Goal: Task Accomplishment & Management: Use online tool/utility

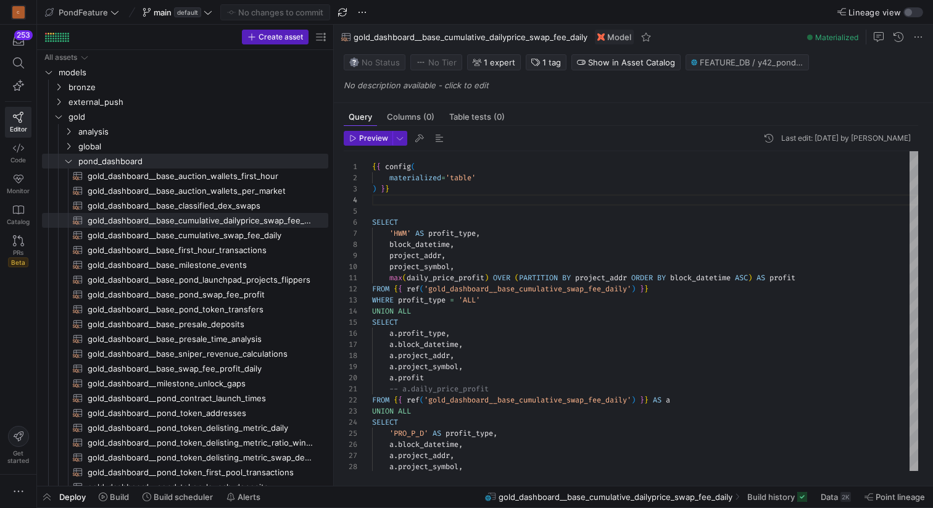
scroll to position [33, 0]
click at [235, 220] on span "gold_dashboard__base_cumulative_dailyprice_swap_fee_daily​​​​​​​​​​" at bounding box center [201, 220] width 226 height 14
click at [501, 206] on div "SELECT a . profit_type , a . block_datetime , a . project_addr , a . project_sy…" at bounding box center [645, 394] width 546 height 487
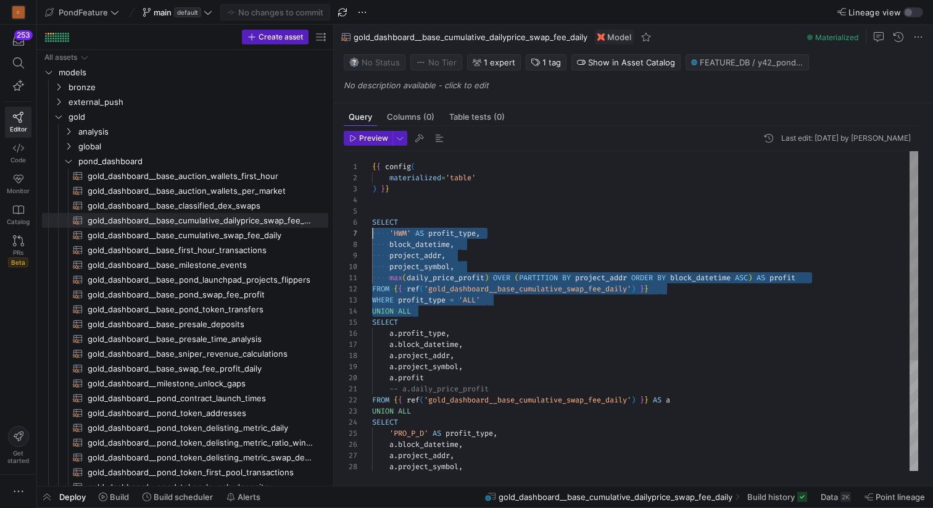
scroll to position [56, 0]
drag, startPoint x: 419, startPoint y: 310, endPoint x: 363, endPoint y: 224, distance: 102.5
click at [372, 224] on div "SELECT a . profit_type , a . block_datetime , a . project_addr , a . project_sy…" at bounding box center [645, 394] width 546 height 487
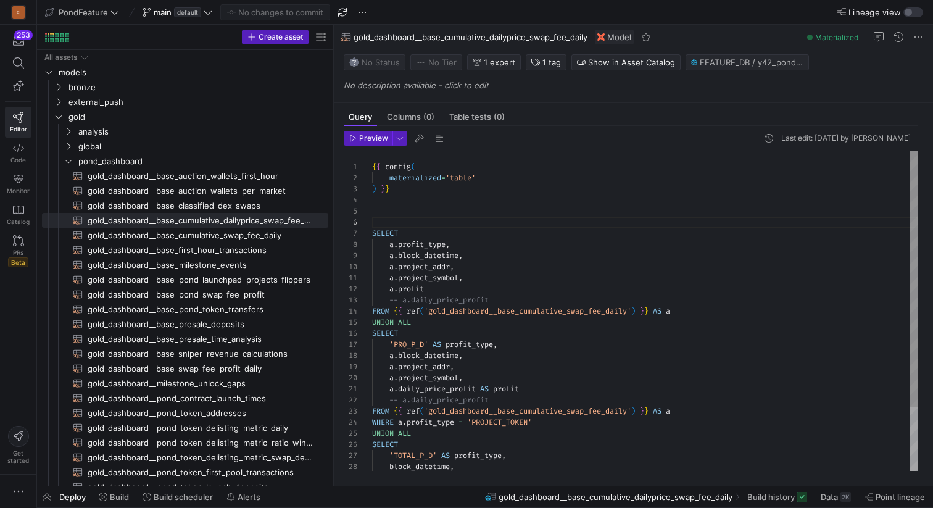
type textarea "{{ config( materialized='table' ) }} SELECT a.profit_type, a.block_datetime, a.…"
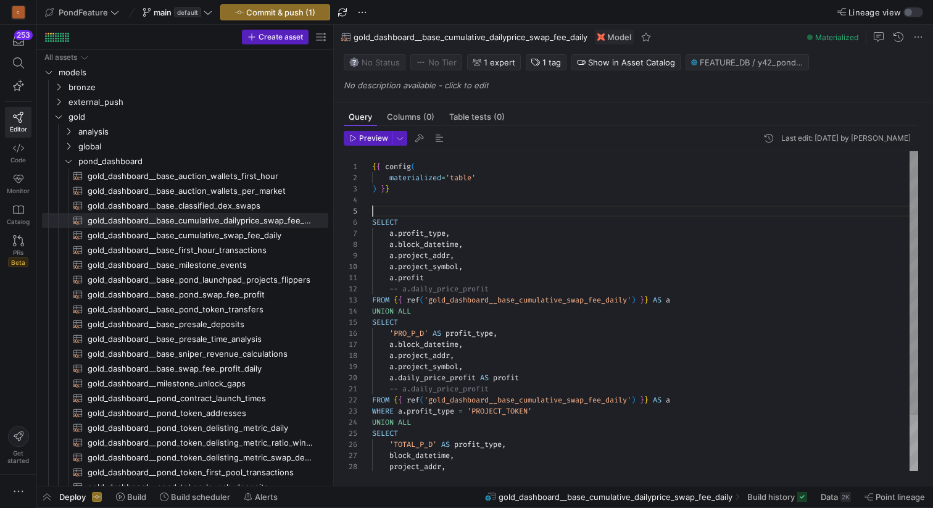
scroll to position [44, 0]
click at [290, 13] on span "Commit & push (1)" at bounding box center [280, 12] width 69 height 10
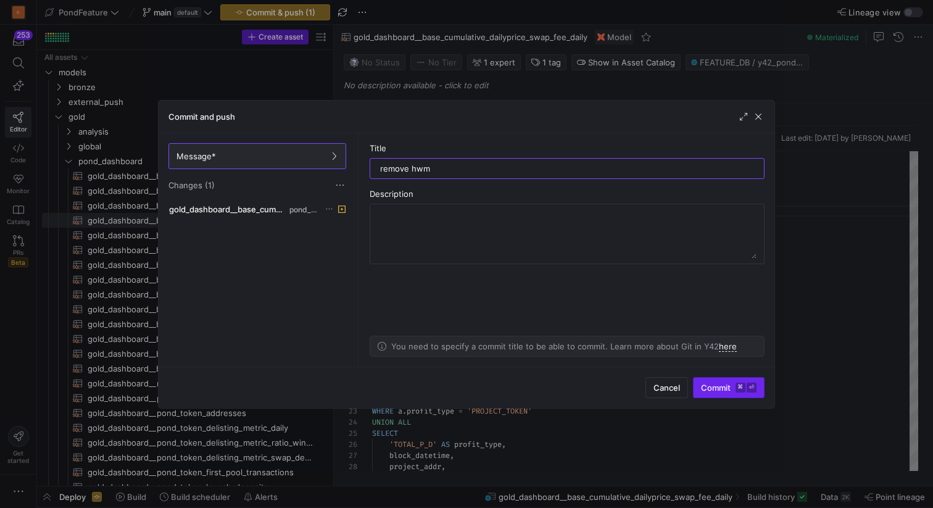
type input "remove hwm"
click at [710, 389] on span "Commit ⌘ ⏎" at bounding box center [729, 387] width 56 height 10
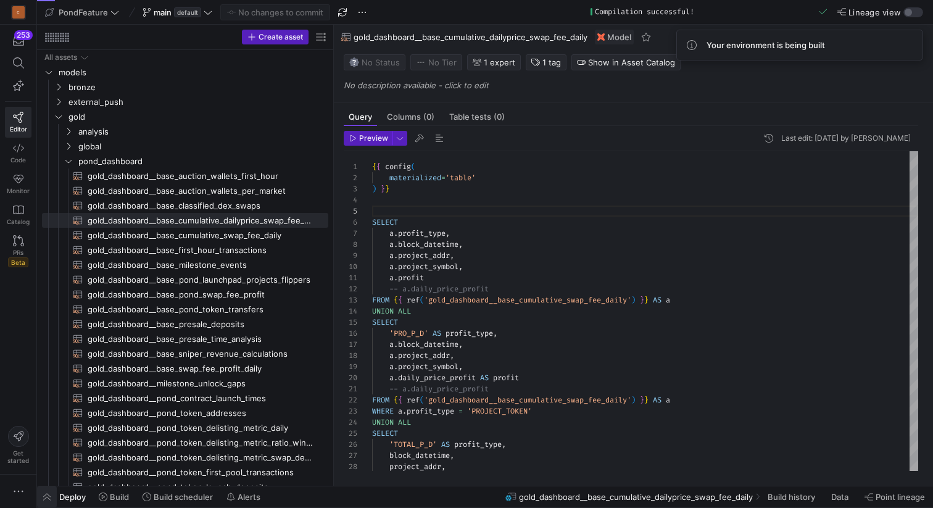
click at [49, 495] on span "button" at bounding box center [47, 496] width 20 height 21
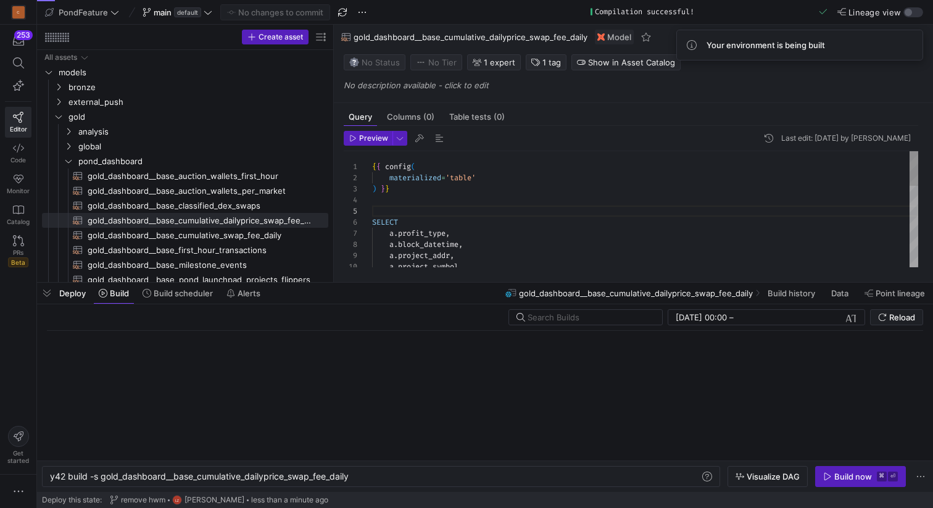
scroll to position [0, 301]
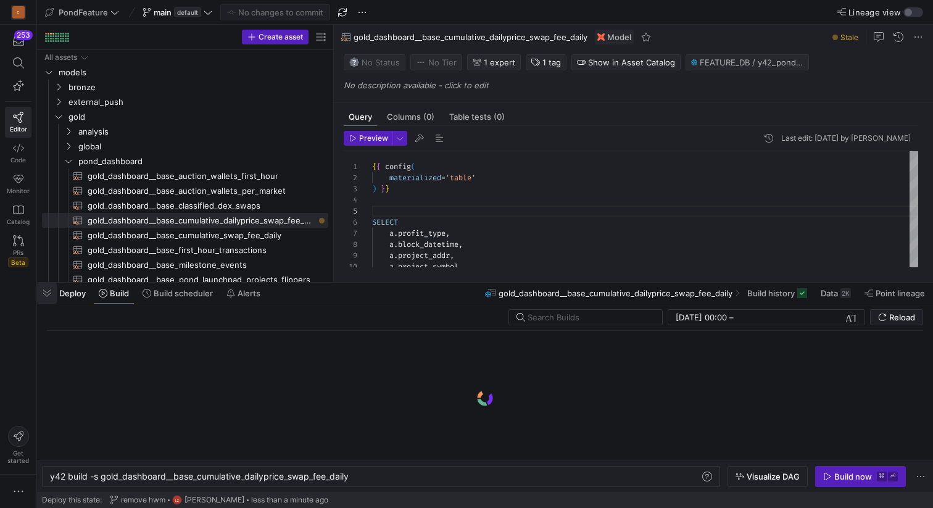
click at [47, 293] on span "button" at bounding box center [47, 292] width 20 height 21
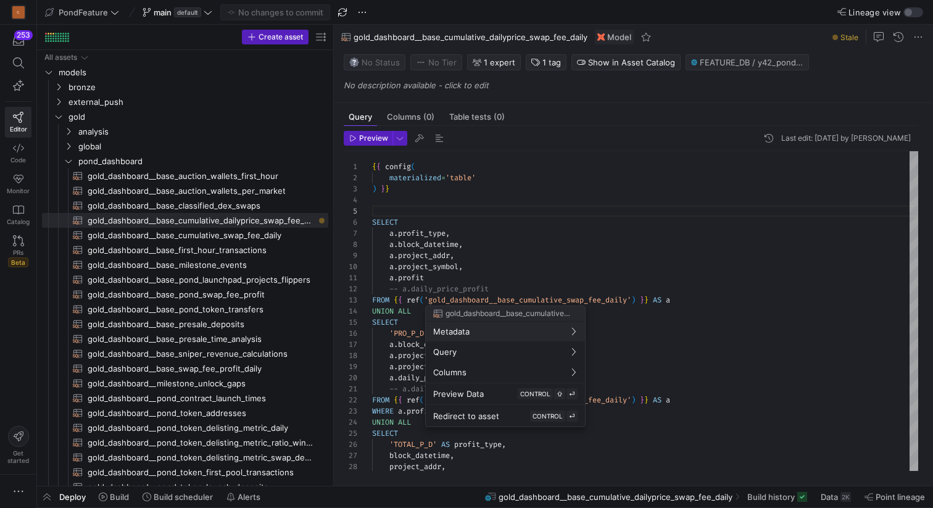
click at [471, 212] on div at bounding box center [466, 254] width 933 height 508
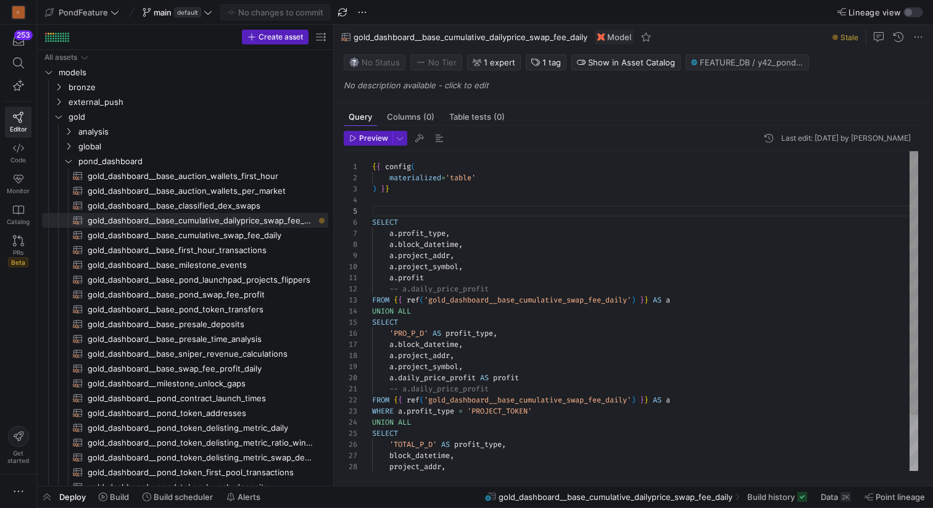
click at [445, 212] on div "SELECT a . profit_type , a . block_datetime , a . project_addr , a . project_sy…" at bounding box center [645, 344] width 546 height 387
click at [286, 220] on span "gold_dashboard__base_cumulative_dailyprice_swap_fee_daily​​​​​​​​​​" at bounding box center [201, 220] width 226 height 14
click at [51, 496] on span "button" at bounding box center [47, 496] width 20 height 21
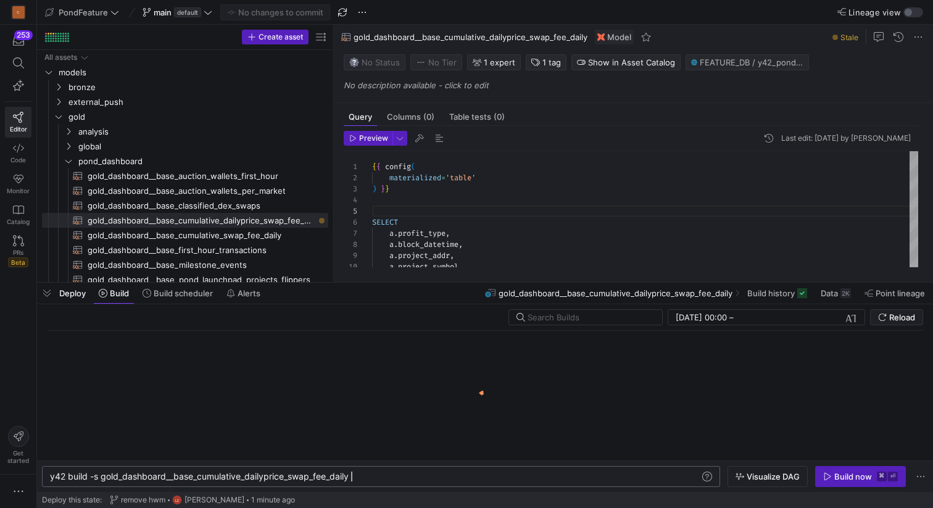
click at [369, 476] on div "y42 build -s gold_dashboard__base_cumulative_daily price_swap_fee_daily" at bounding box center [374, 476] width 649 height 10
type textarea "y42 build -s gold_dashboard__base_cumulative_dailyprice_swap_fee_daily+"
click at [765, 474] on span "Visualize DAG" at bounding box center [772, 476] width 53 height 10
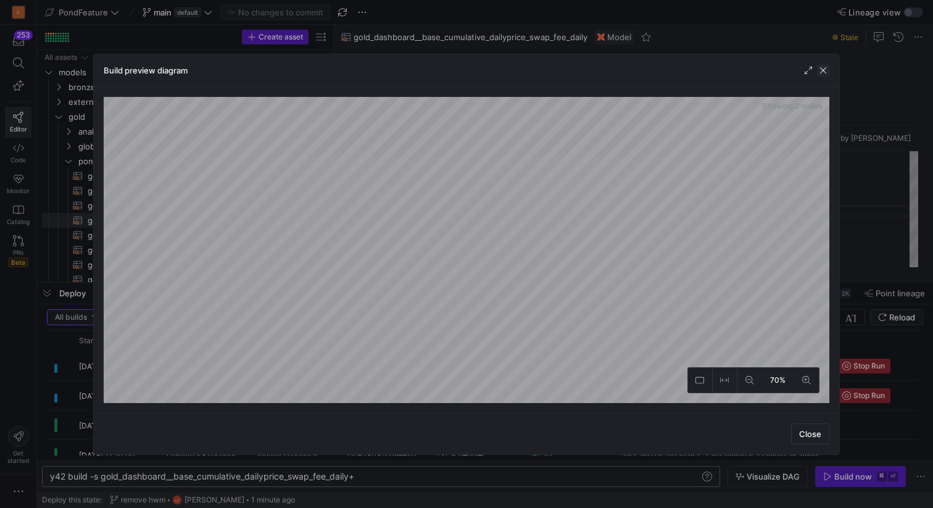
click at [828, 70] on span "button" at bounding box center [823, 70] width 12 height 12
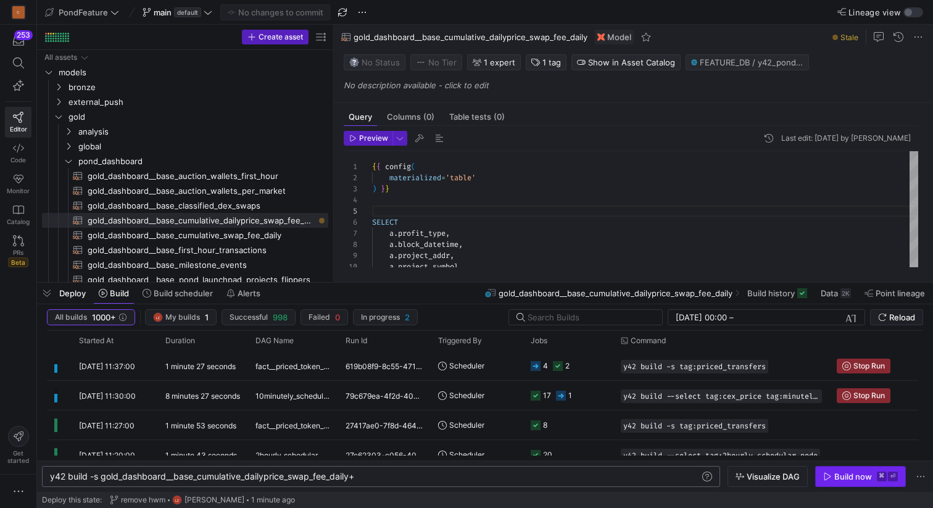
click at [851, 474] on div "Build now" at bounding box center [853, 476] width 38 height 10
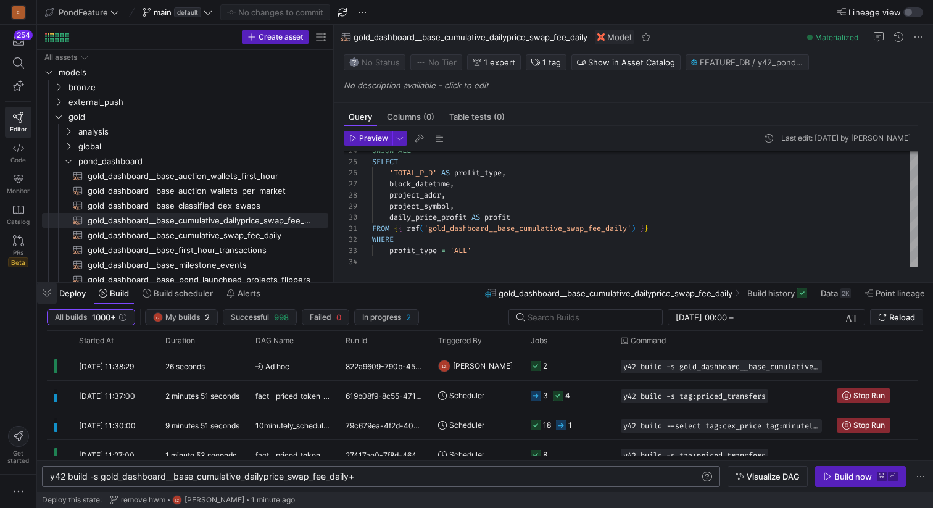
click at [48, 293] on span "button" at bounding box center [47, 292] width 20 height 21
